Goal: Transaction & Acquisition: Obtain resource

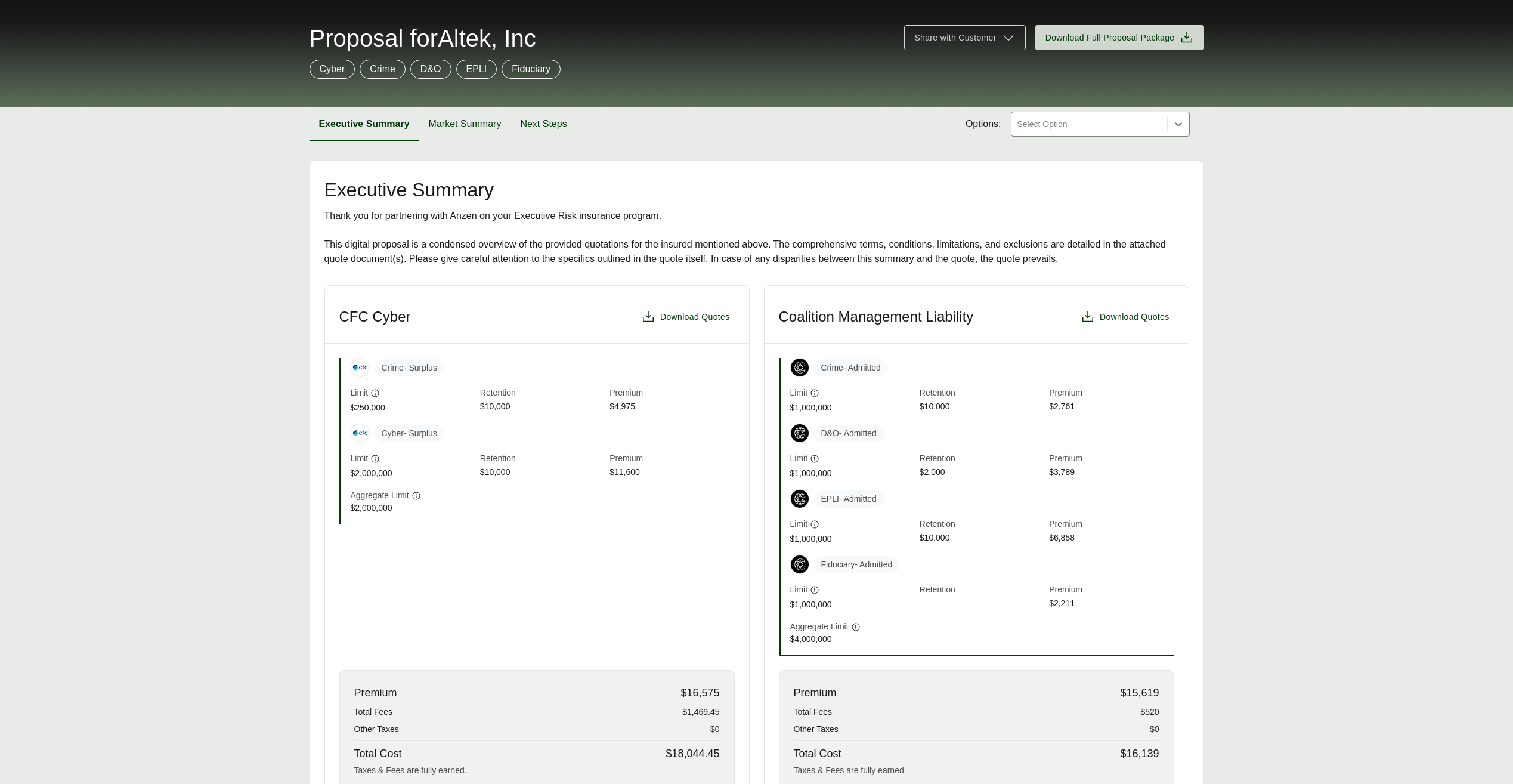
scroll to position [358, 0]
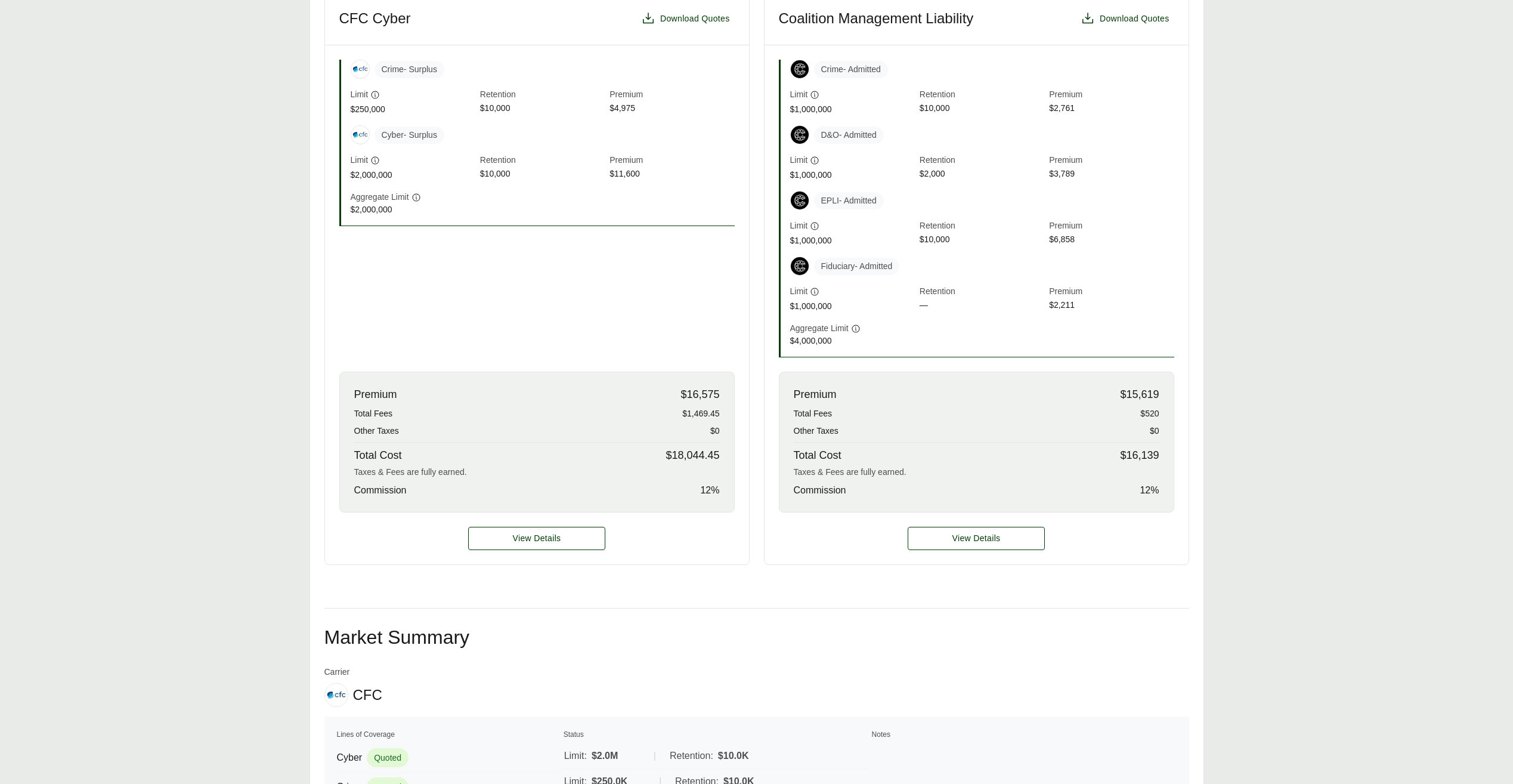
click at [675, 364] on div "Premium $16,575" at bounding box center [537, 394] width 366 height 16
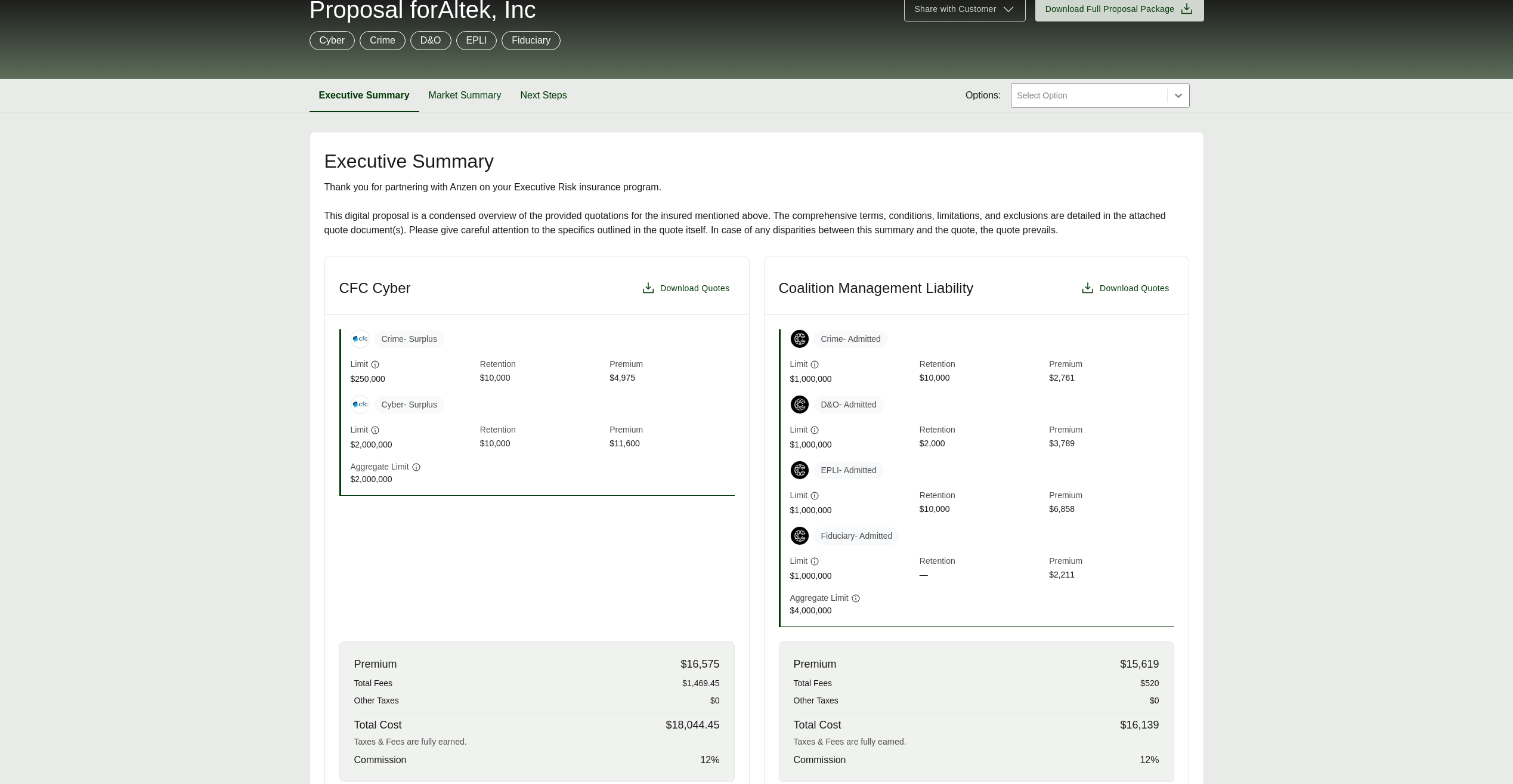
scroll to position [0, 0]
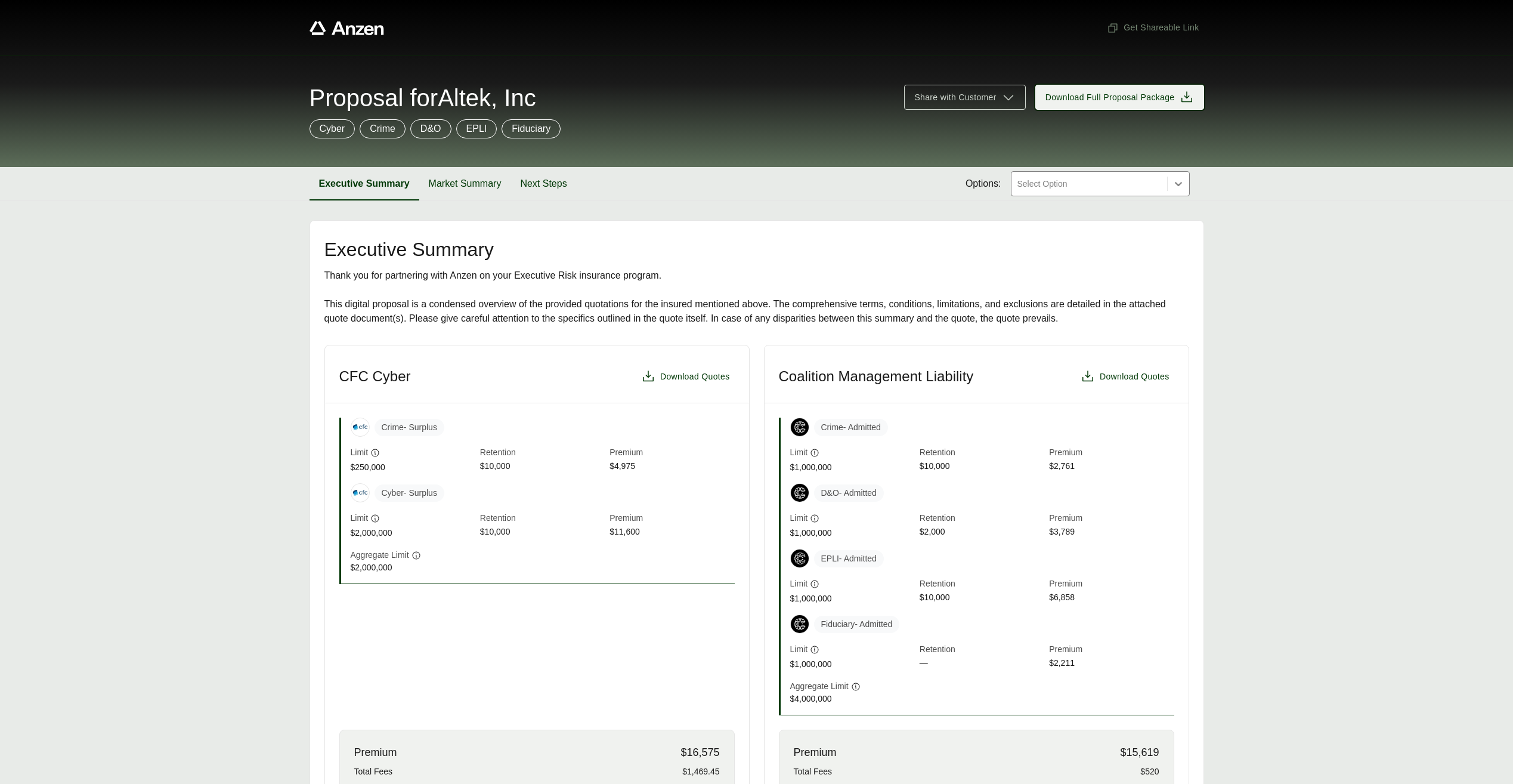
click at [745, 96] on icon at bounding box center [1187, 96] width 11 height 11
click at [1107, 98] on span "Download Full Proposal Package" at bounding box center [1110, 97] width 130 height 12
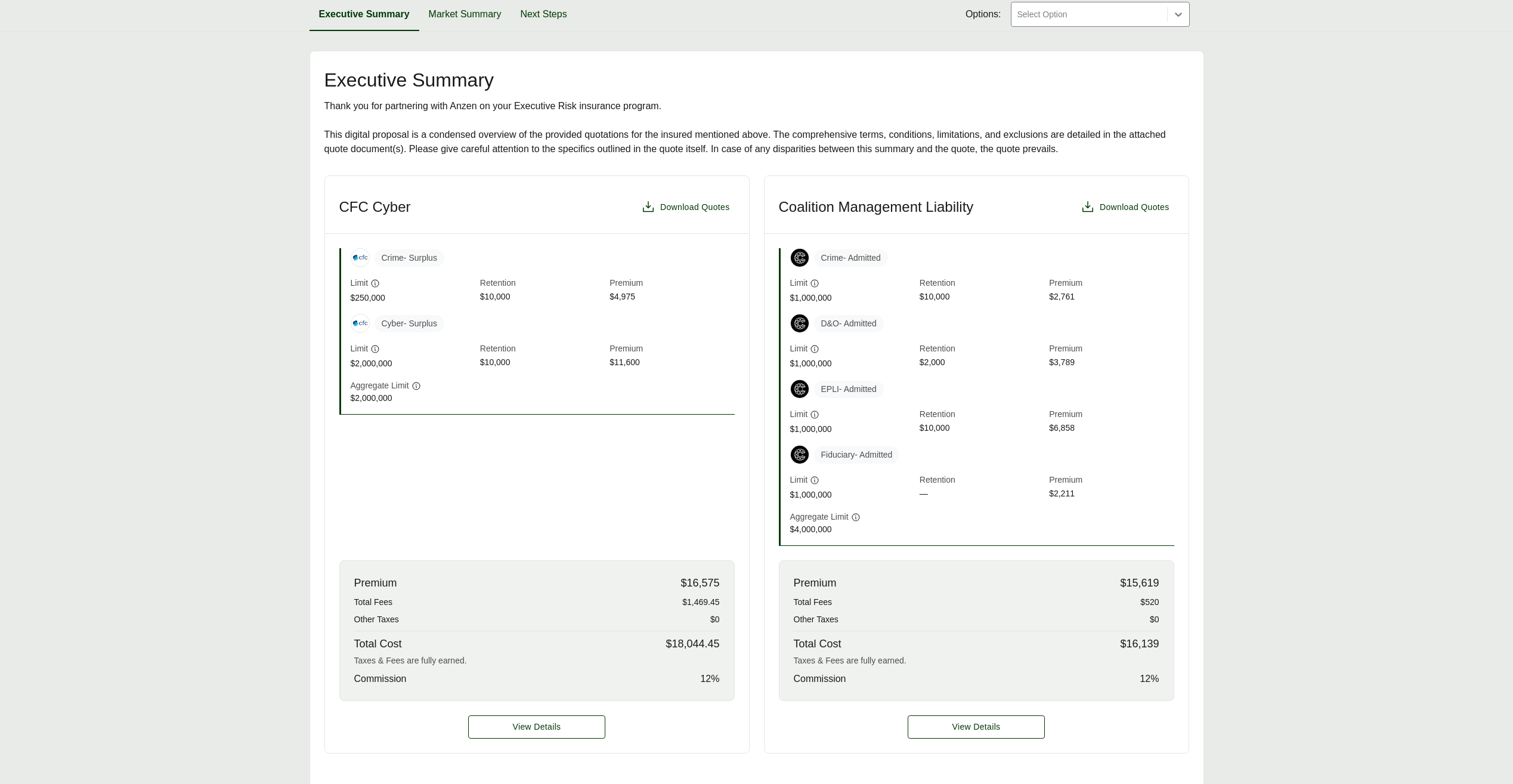
scroll to position [179, 0]
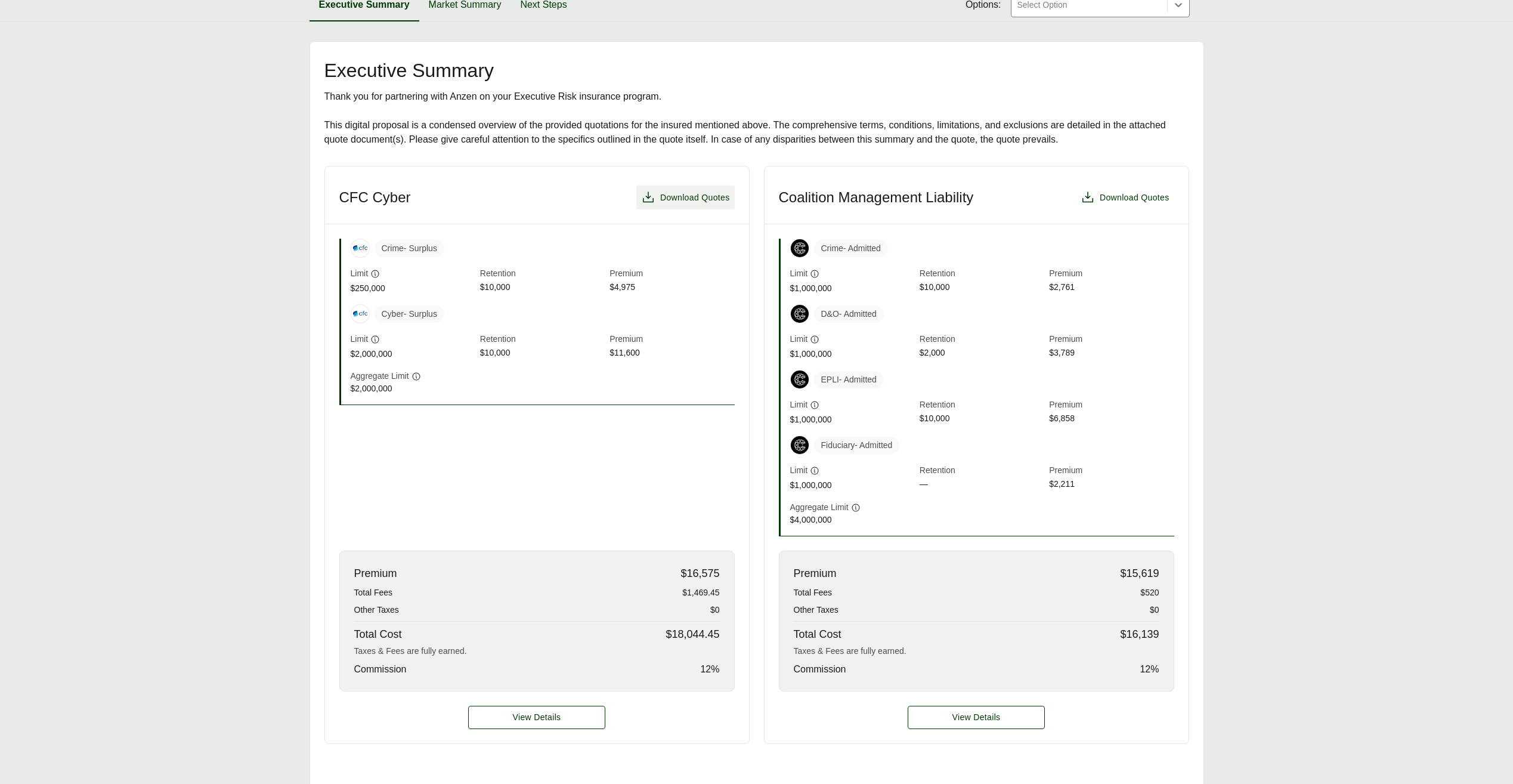
click at [645, 198] on icon at bounding box center [648, 197] width 14 height 14
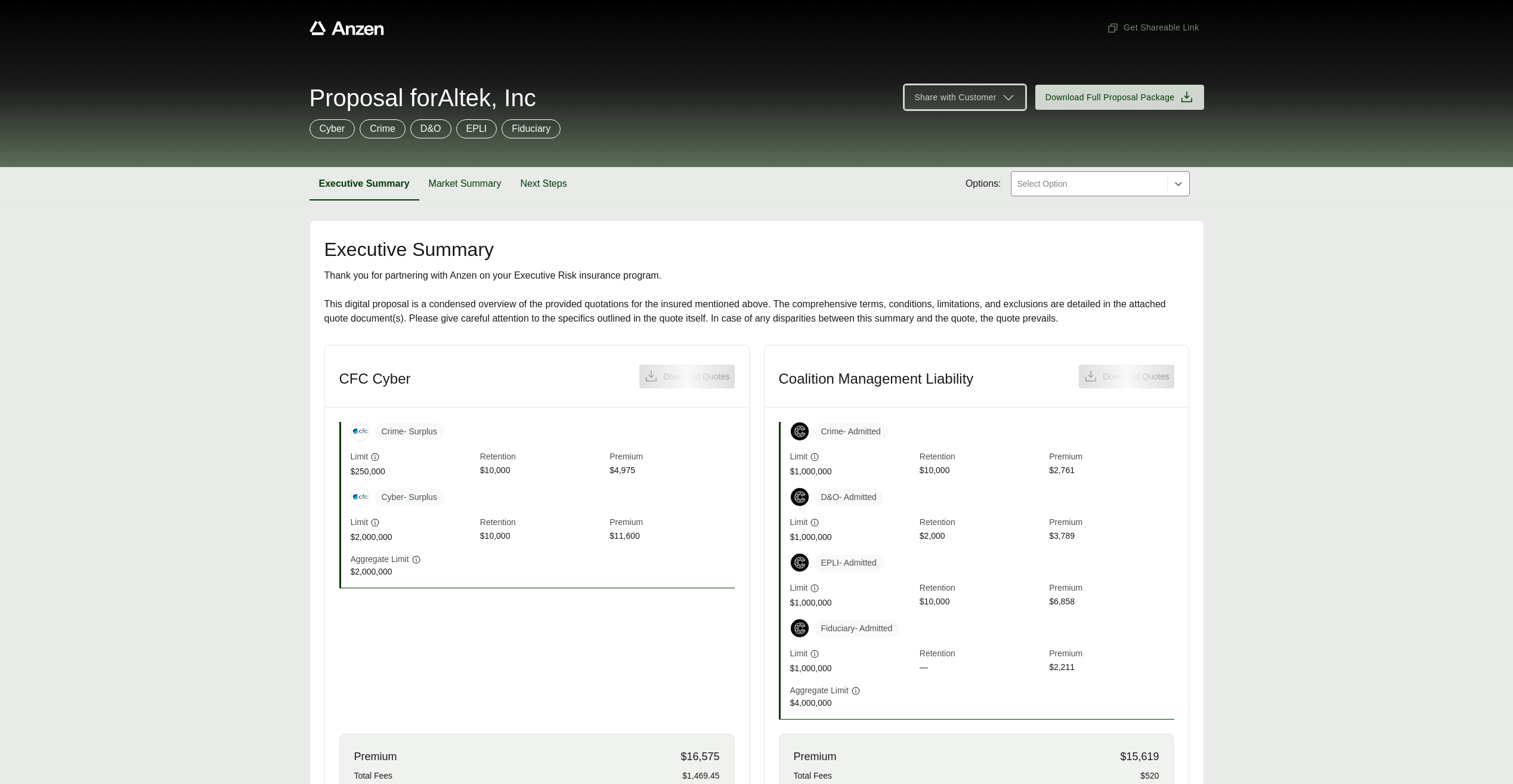
click at [990, 100] on span "Share with Customer" at bounding box center [955, 97] width 81 height 12
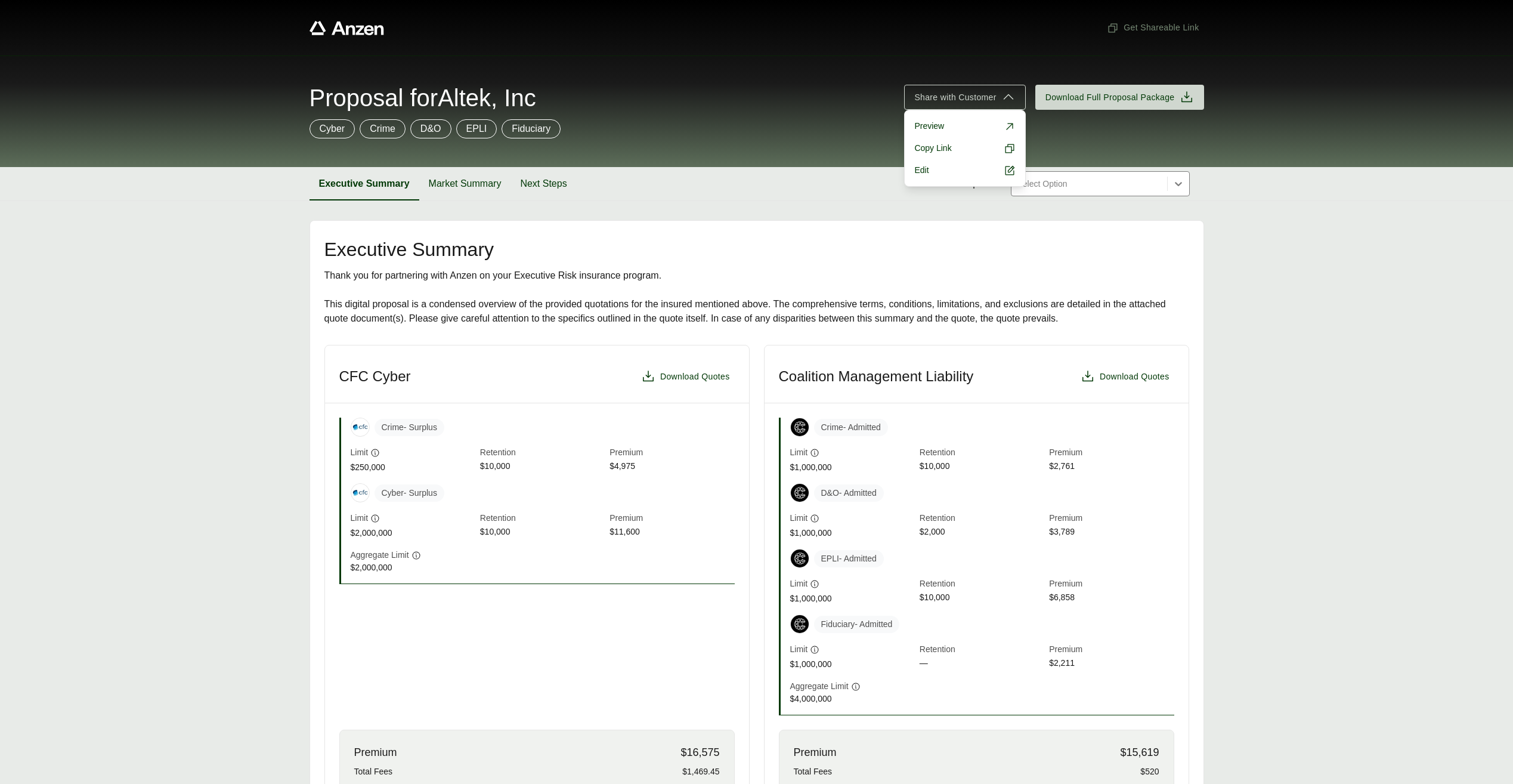
click at [1139, 122] on div "Cyber Crime D&O EPLI Fiduciary" at bounding box center [757, 129] width 895 height 19
click at [1090, 377] on icon at bounding box center [1087, 376] width 14 height 14
